Goal: Transaction & Acquisition: Purchase product/service

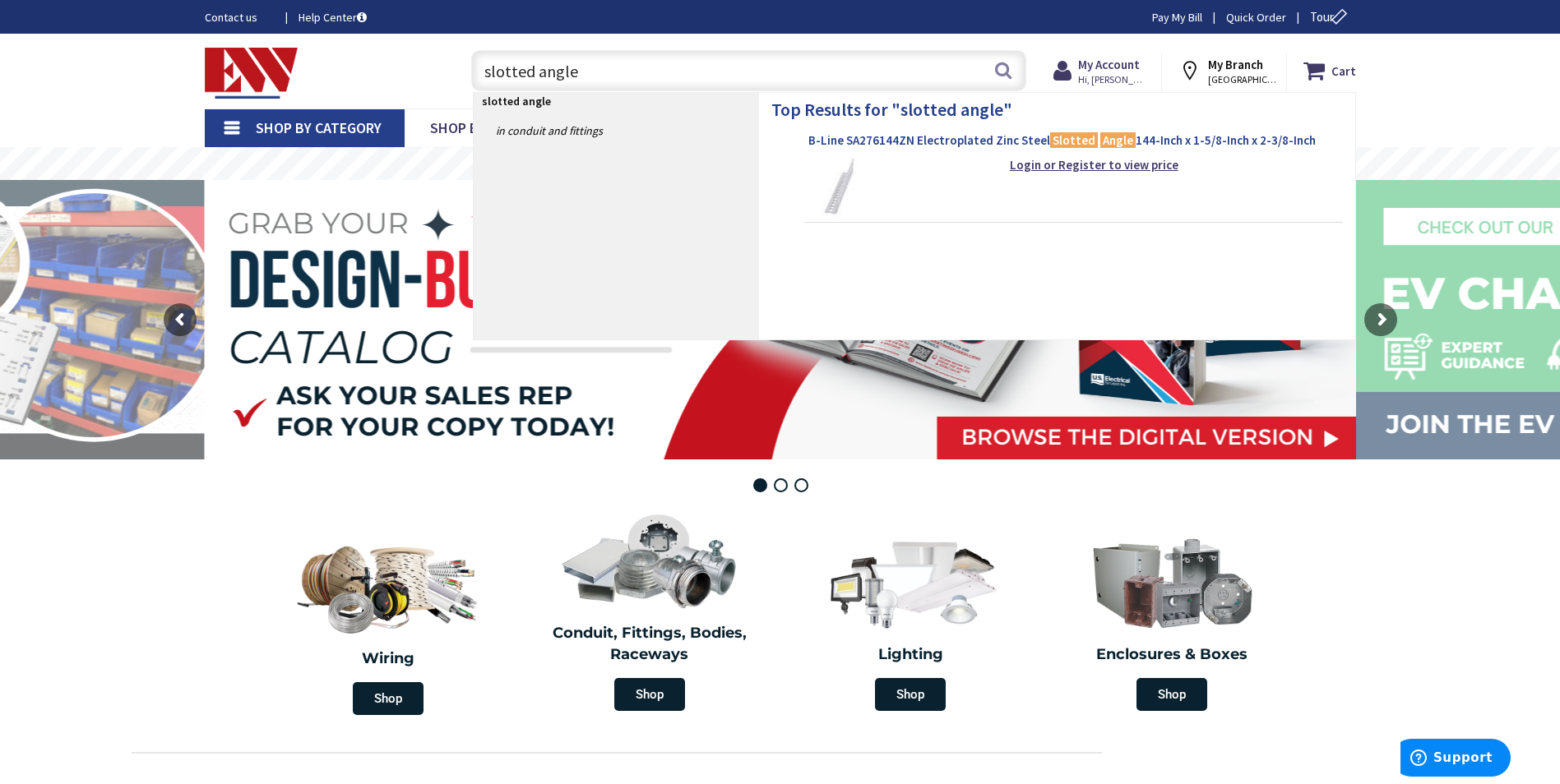
type input "slotted angle"
click at [928, 140] on span "B-Line SA276144ZN Electroplated Zinc Steel Slotted Angle 144-Inch x 1-5/8-Inch …" at bounding box center [1073, 140] width 530 height 17
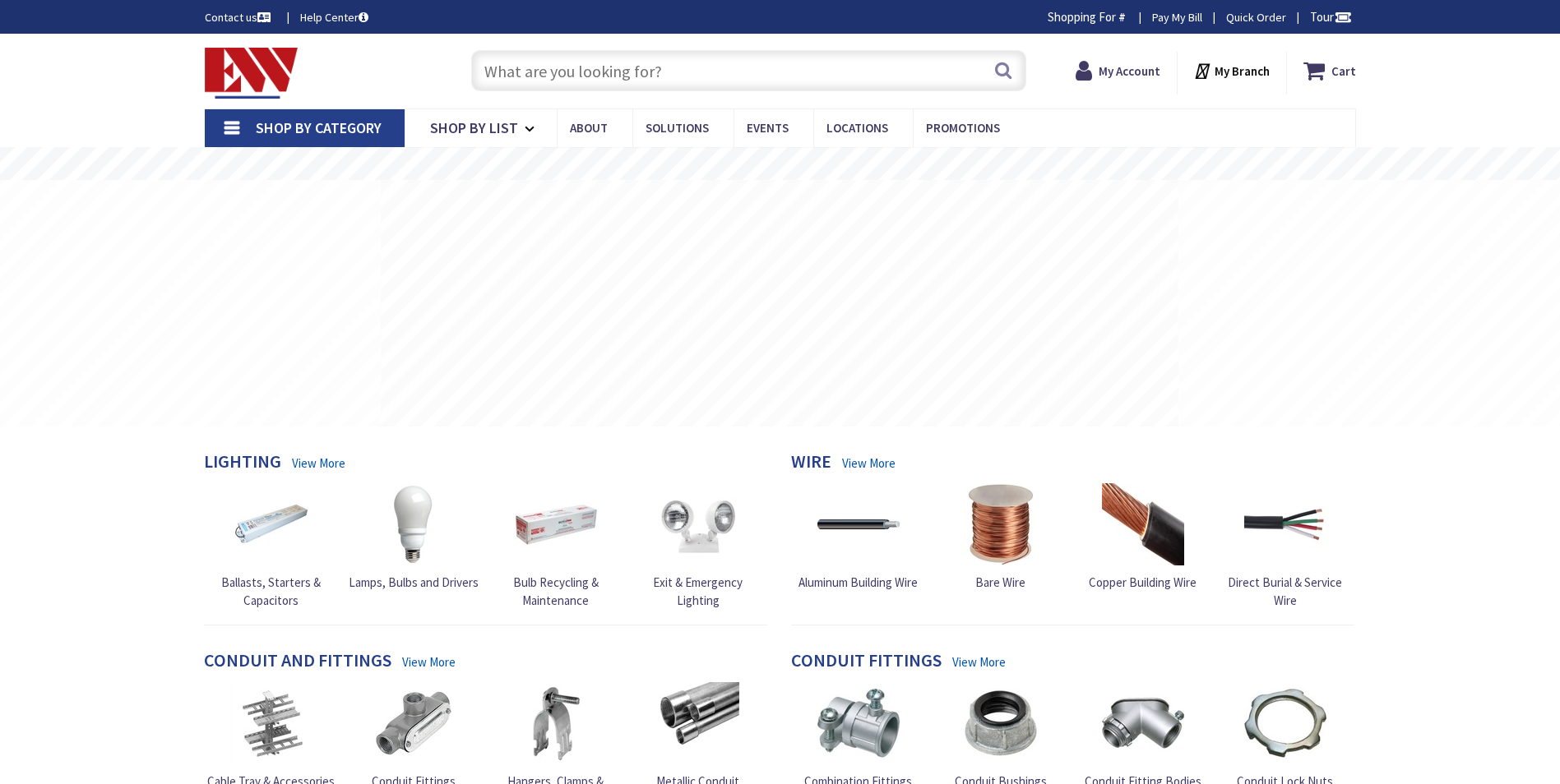
click at [570, 62] on input "text" at bounding box center [748, 70] width 555 height 41
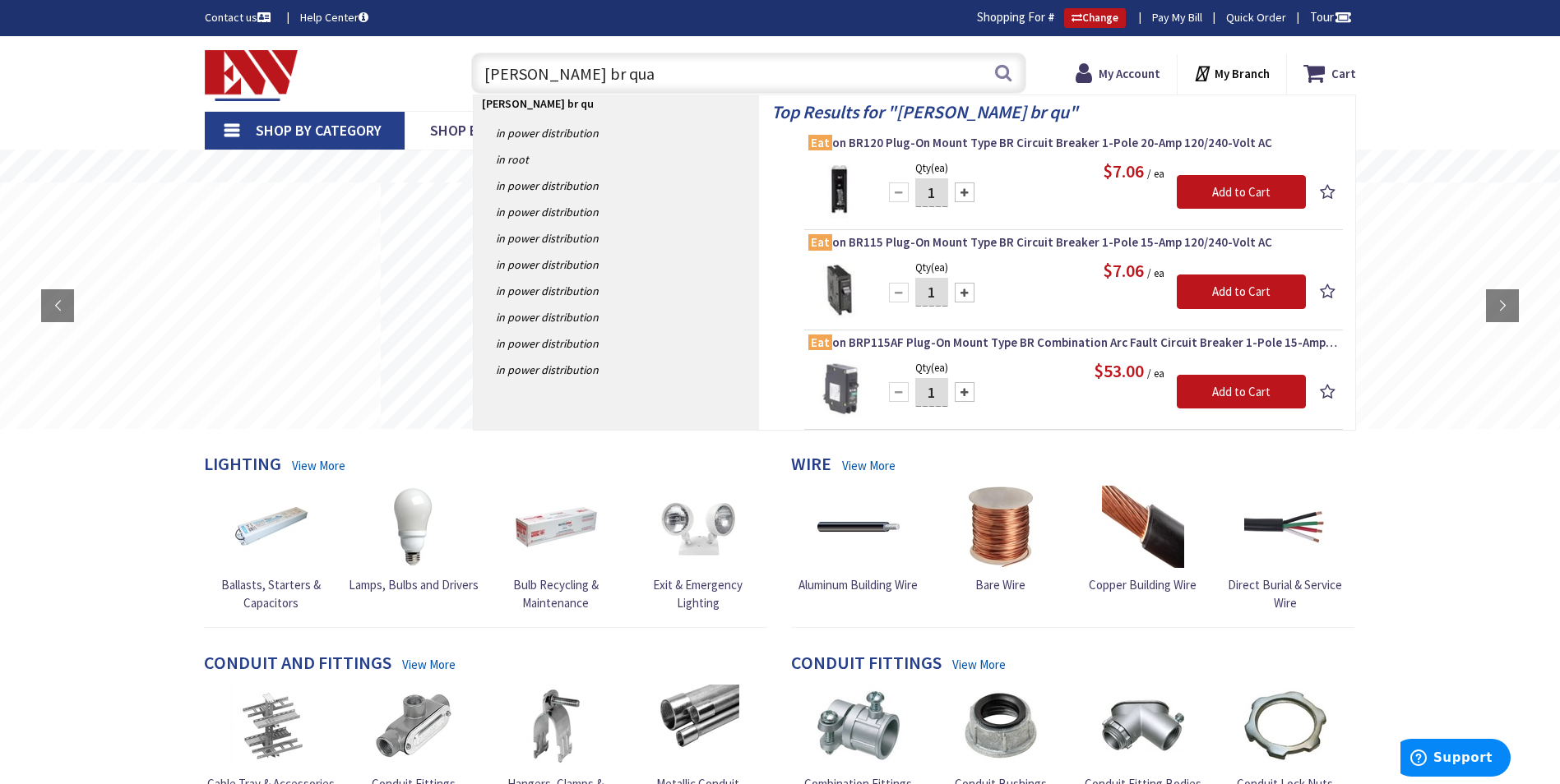
type input "eaton br quad"
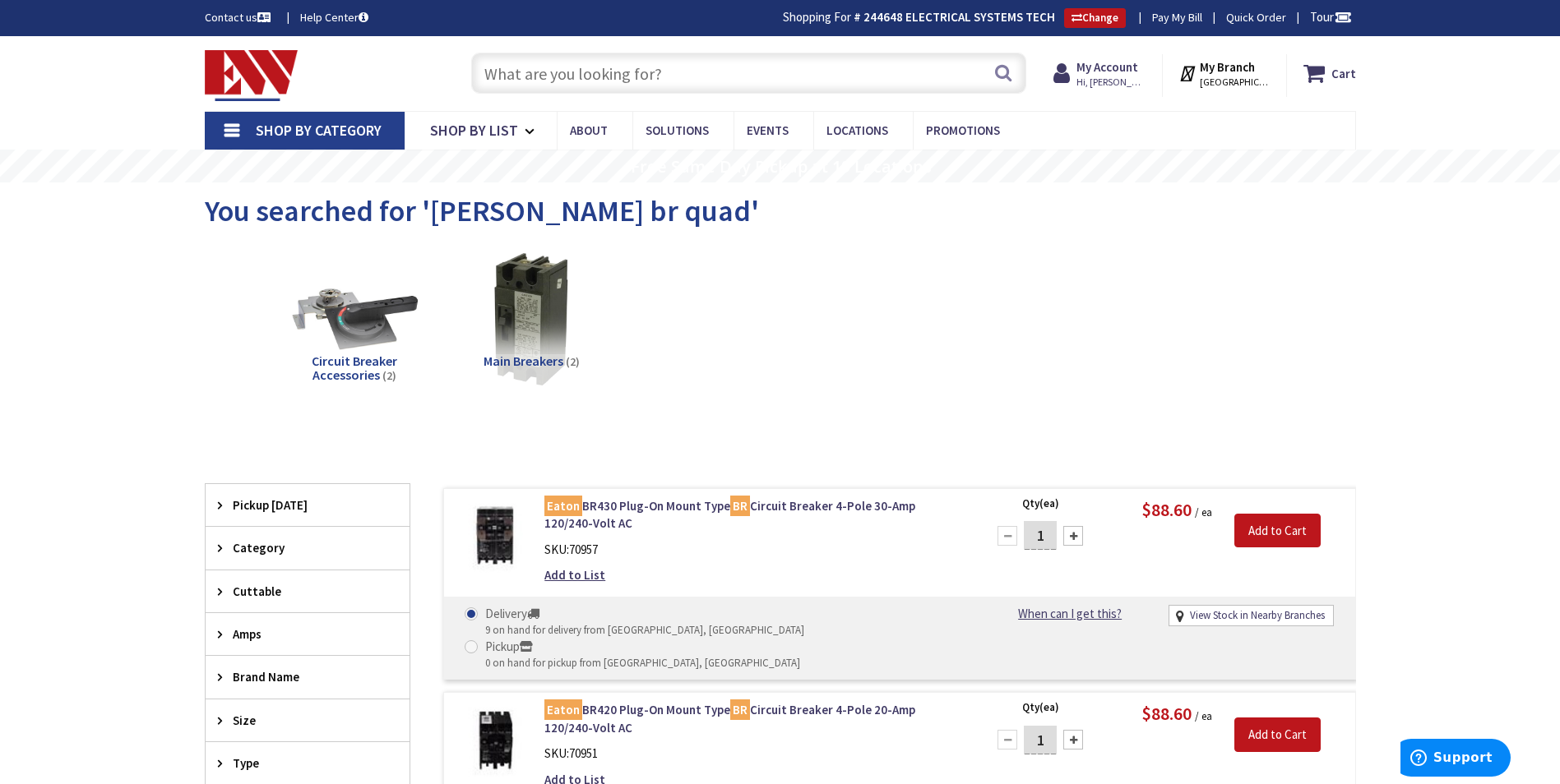
click at [622, 85] on input "text" at bounding box center [748, 73] width 555 height 41
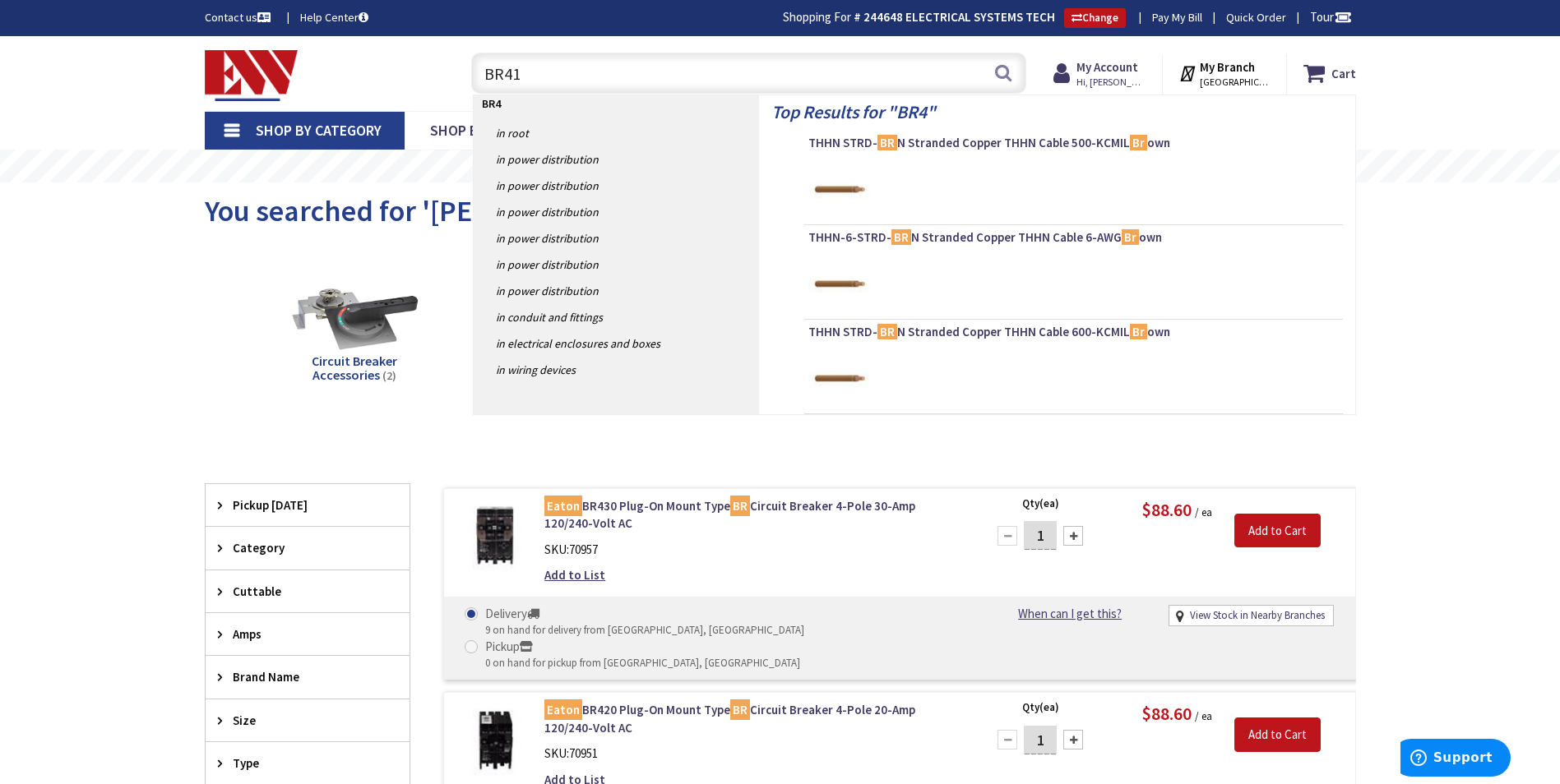
type input "BR415"
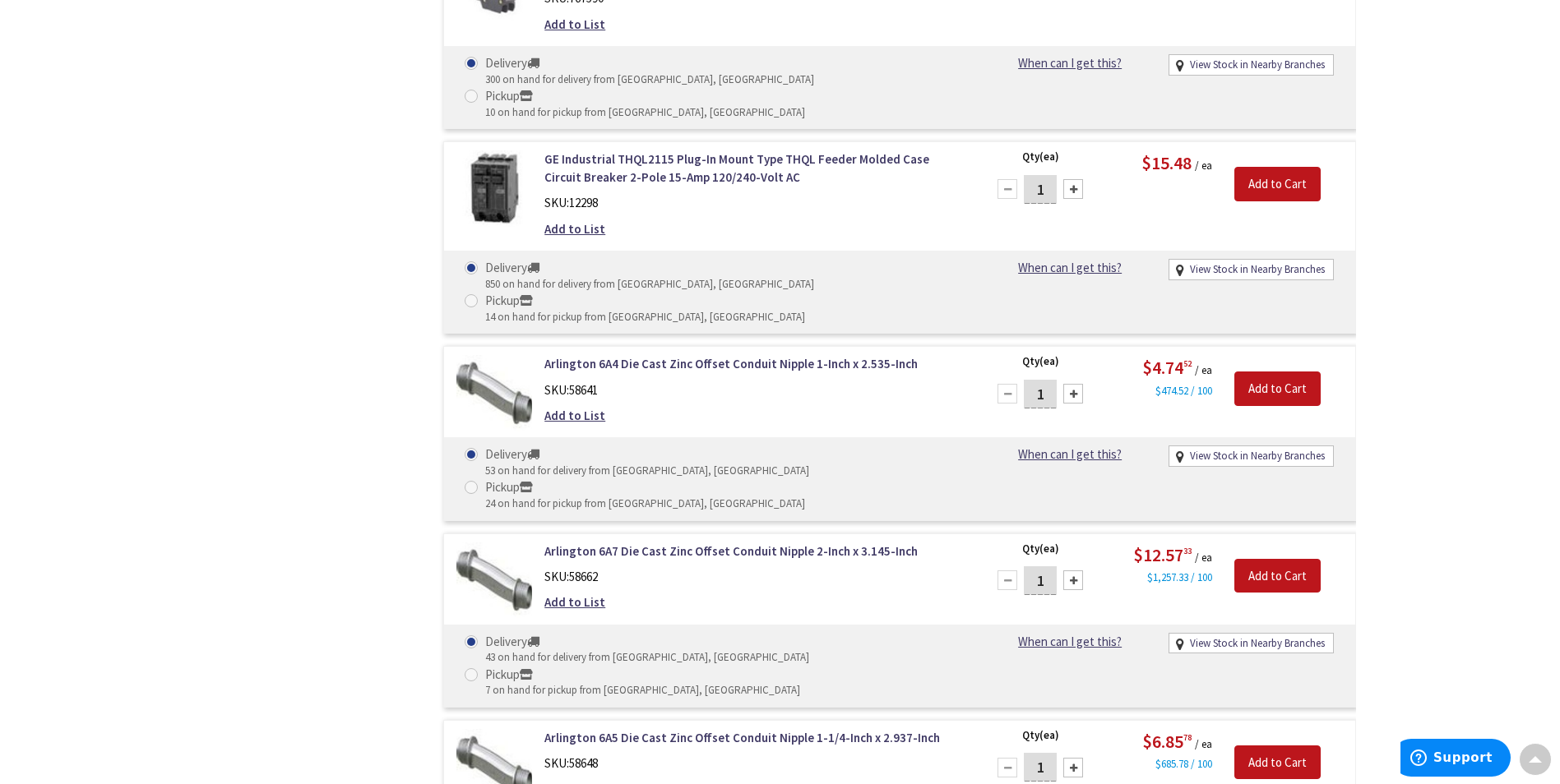
scroll to position [3267, 0]
